Goal: Task Accomplishment & Management: Complete application form

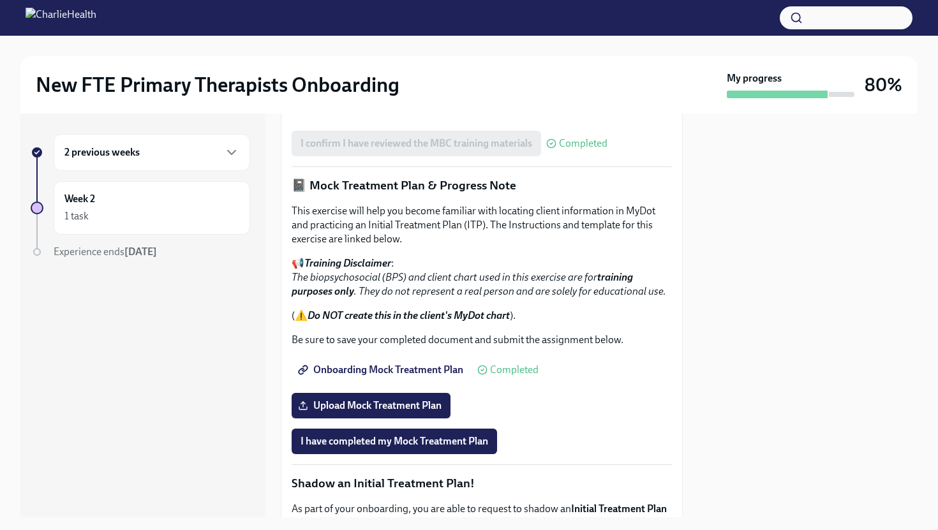
scroll to position [934, 0]
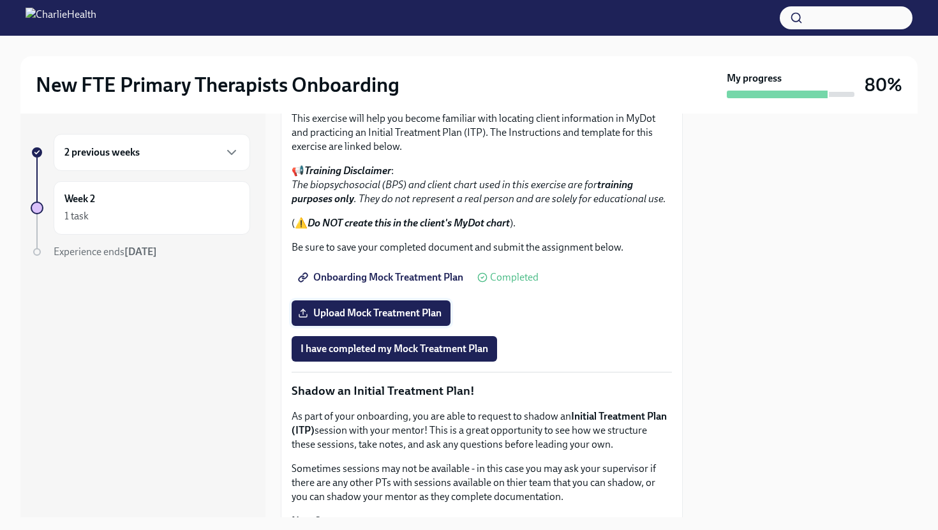
click at [387, 320] on span "Upload Mock Treatment Plan" at bounding box center [371, 313] width 141 height 13
click at [0, 0] on input "Upload Mock Treatment Plan" at bounding box center [0, 0] width 0 height 0
click at [386, 326] on label "Upload Mock Treatment Plan" at bounding box center [371, 314] width 159 height 26
click at [0, 0] on input "Upload Mock Treatment Plan" at bounding box center [0, 0] width 0 height 0
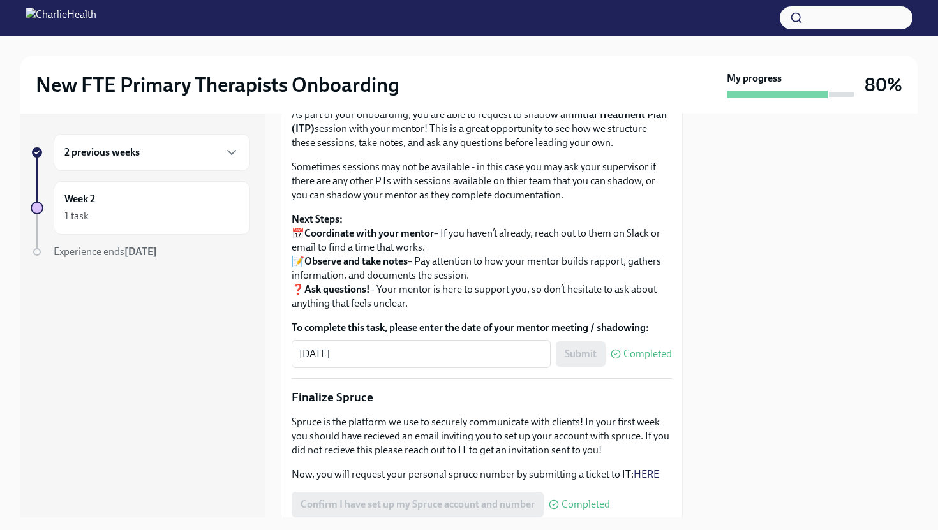
scroll to position [1217, 0]
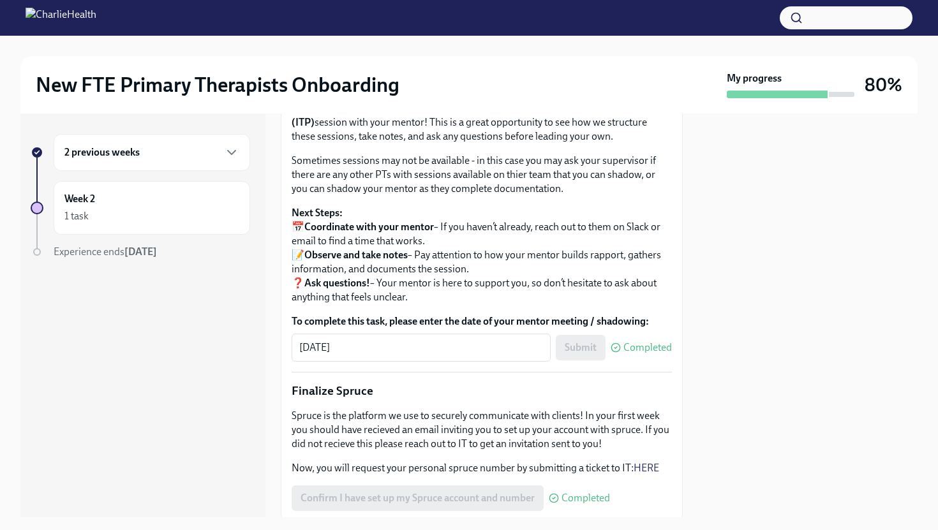
scroll to position [1240, 0]
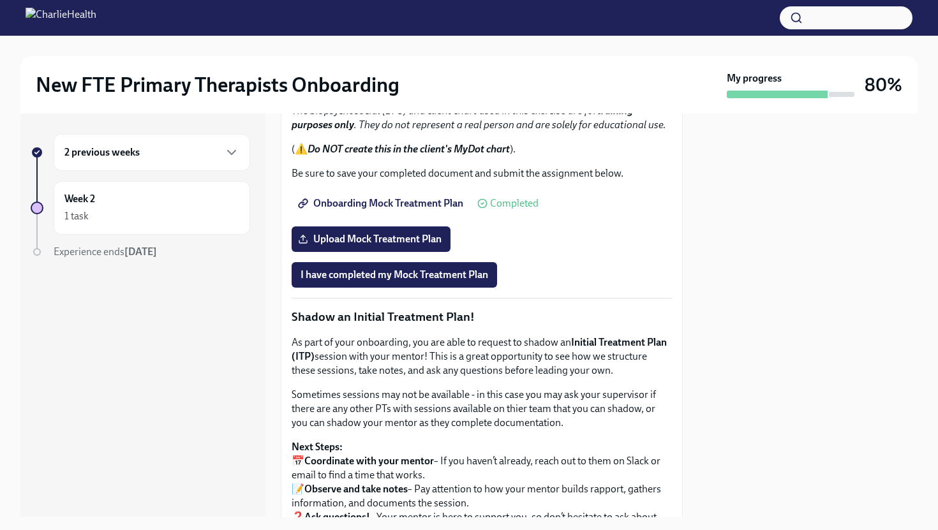
scroll to position [996, 0]
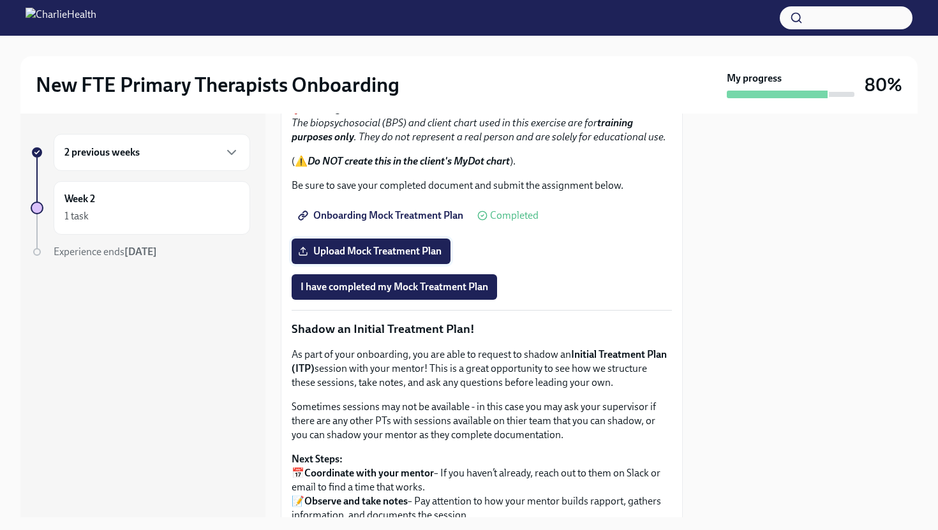
click at [406, 258] on span "Upload Mock Treatment Plan" at bounding box center [371, 251] width 141 height 13
click at [0, 0] on input "Upload Mock Treatment Plan" at bounding box center [0, 0] width 0 height 0
click at [360, 258] on span "Upload Mock Treatment Plan" at bounding box center [371, 251] width 141 height 13
click at [0, 0] on input "Upload Mock Treatment Plan" at bounding box center [0, 0] width 0 height 0
